Goal: Task Accomplishment & Management: Use online tool/utility

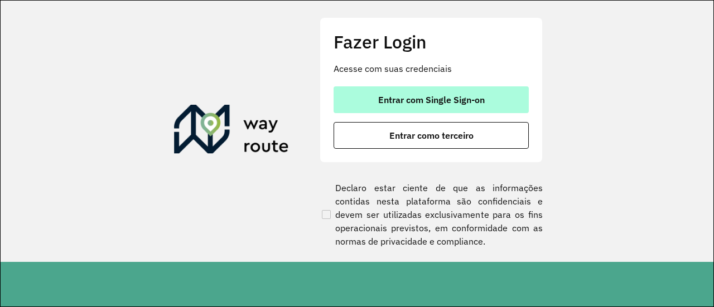
click at [389, 110] on button "Entrar com Single Sign-on" at bounding box center [430, 99] width 195 height 27
click at [384, 102] on span "Entrar com Single Sign-on" at bounding box center [431, 99] width 107 height 9
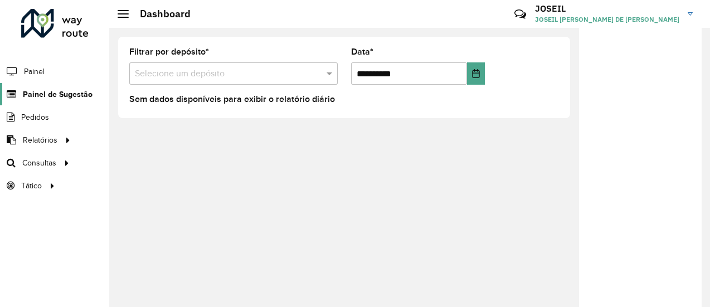
click at [61, 94] on span "Painel de Sugestão" at bounding box center [58, 95] width 70 height 12
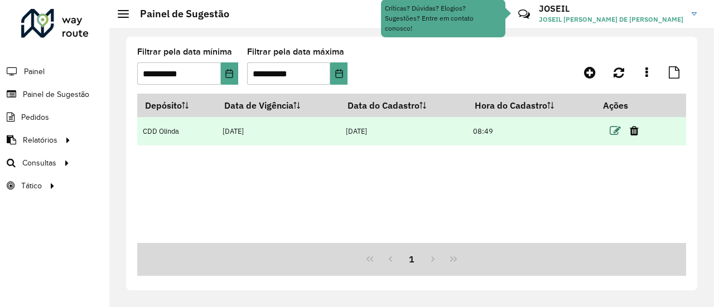
click at [616, 132] on icon at bounding box center [615, 130] width 11 height 11
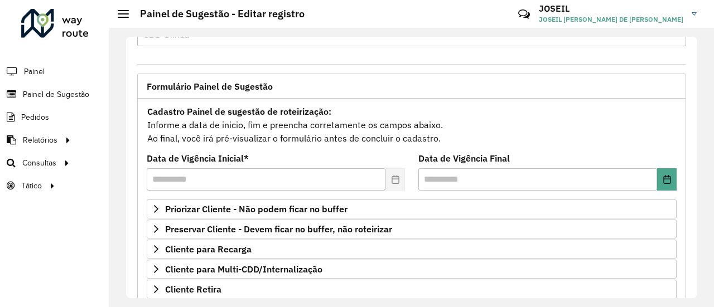
scroll to position [56, 0]
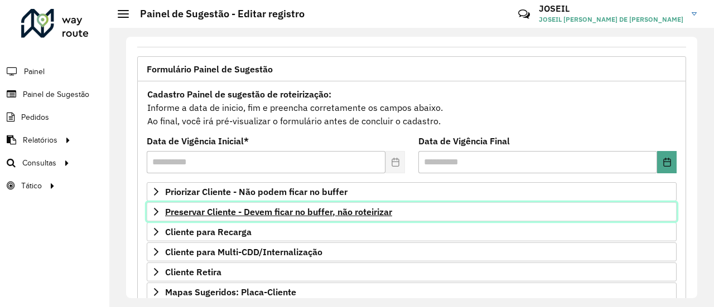
click at [256, 215] on span "Preservar Cliente - Devem ficar no buffer, não roteirizar" at bounding box center [278, 211] width 227 height 9
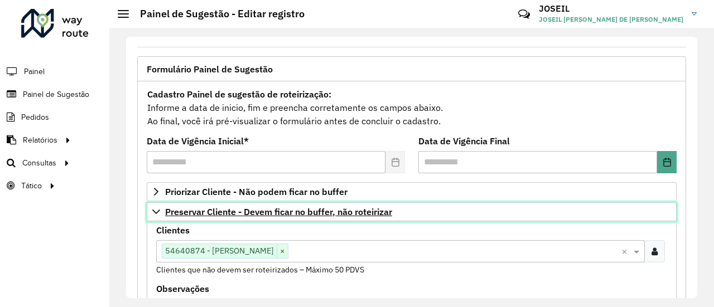
click at [256, 215] on span "Preservar Cliente - Devem ficar no buffer, não roteirizar" at bounding box center [278, 211] width 227 height 9
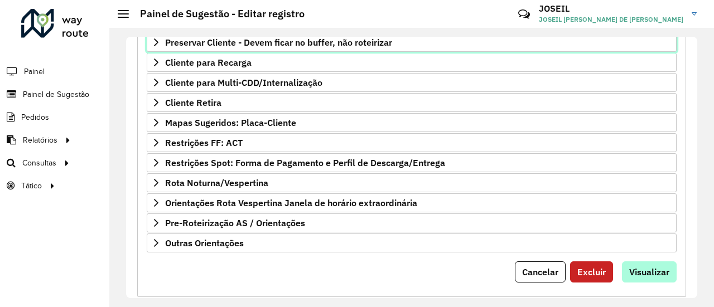
scroll to position [242, 0]
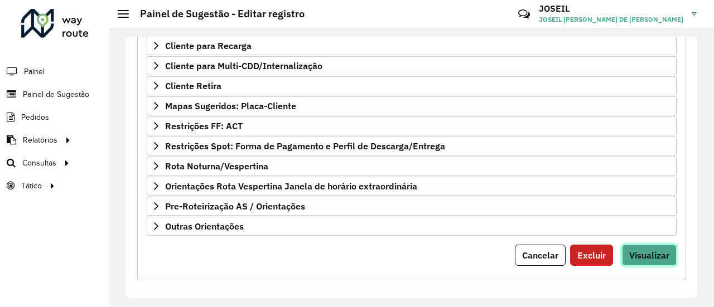
click at [636, 250] on span "Visualizar" at bounding box center [649, 255] width 40 height 11
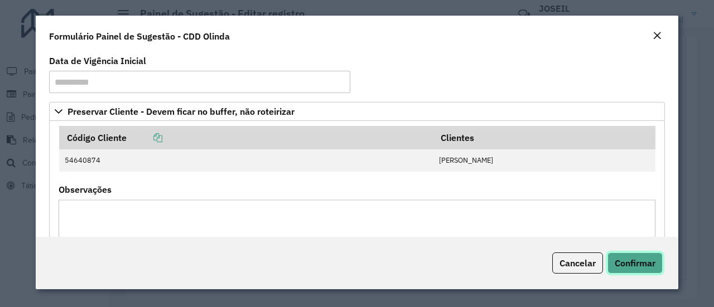
click at [634, 267] on span "Confirmar" at bounding box center [635, 263] width 41 height 11
